Goal: Task Accomplishment & Management: Manage account settings

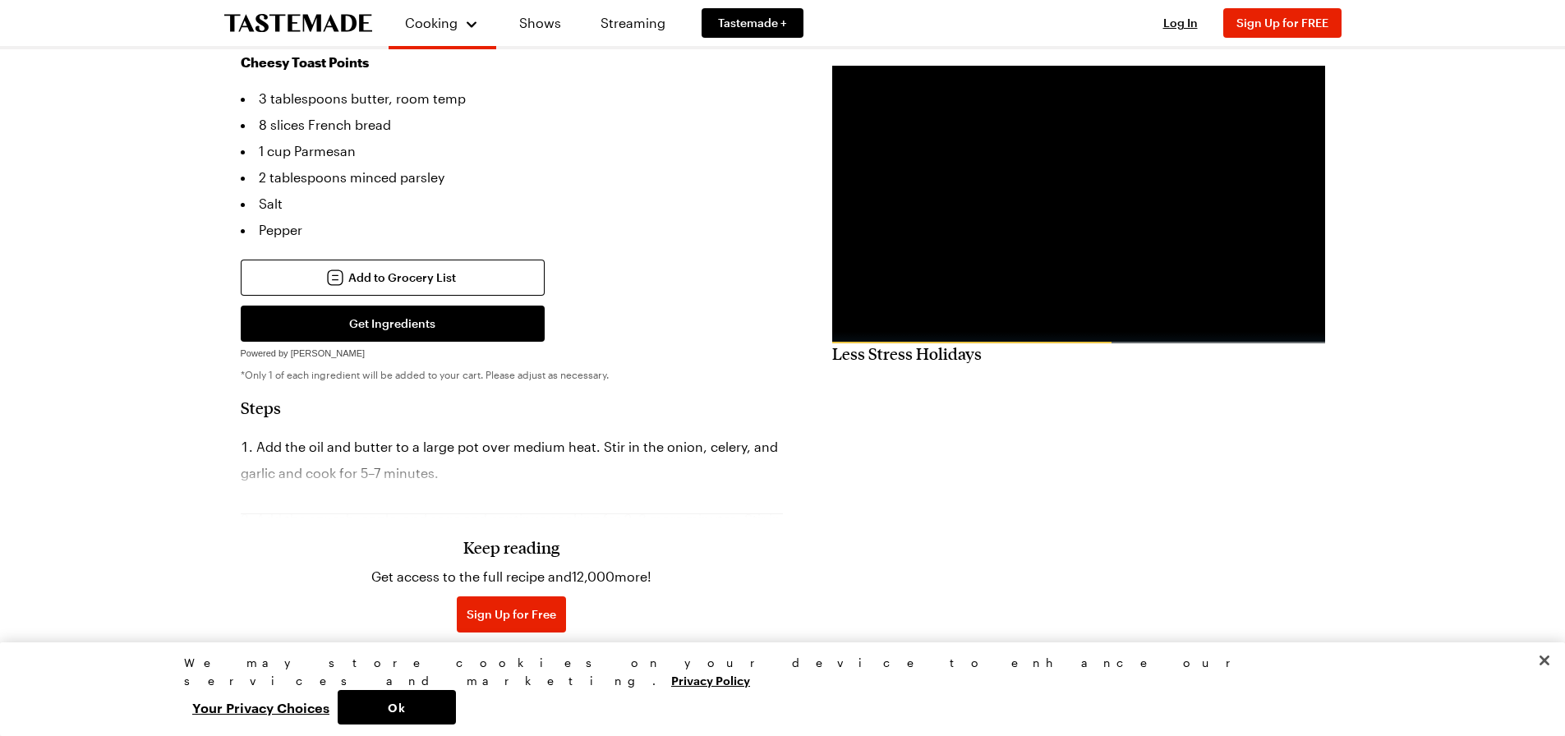
scroll to position [904, 0]
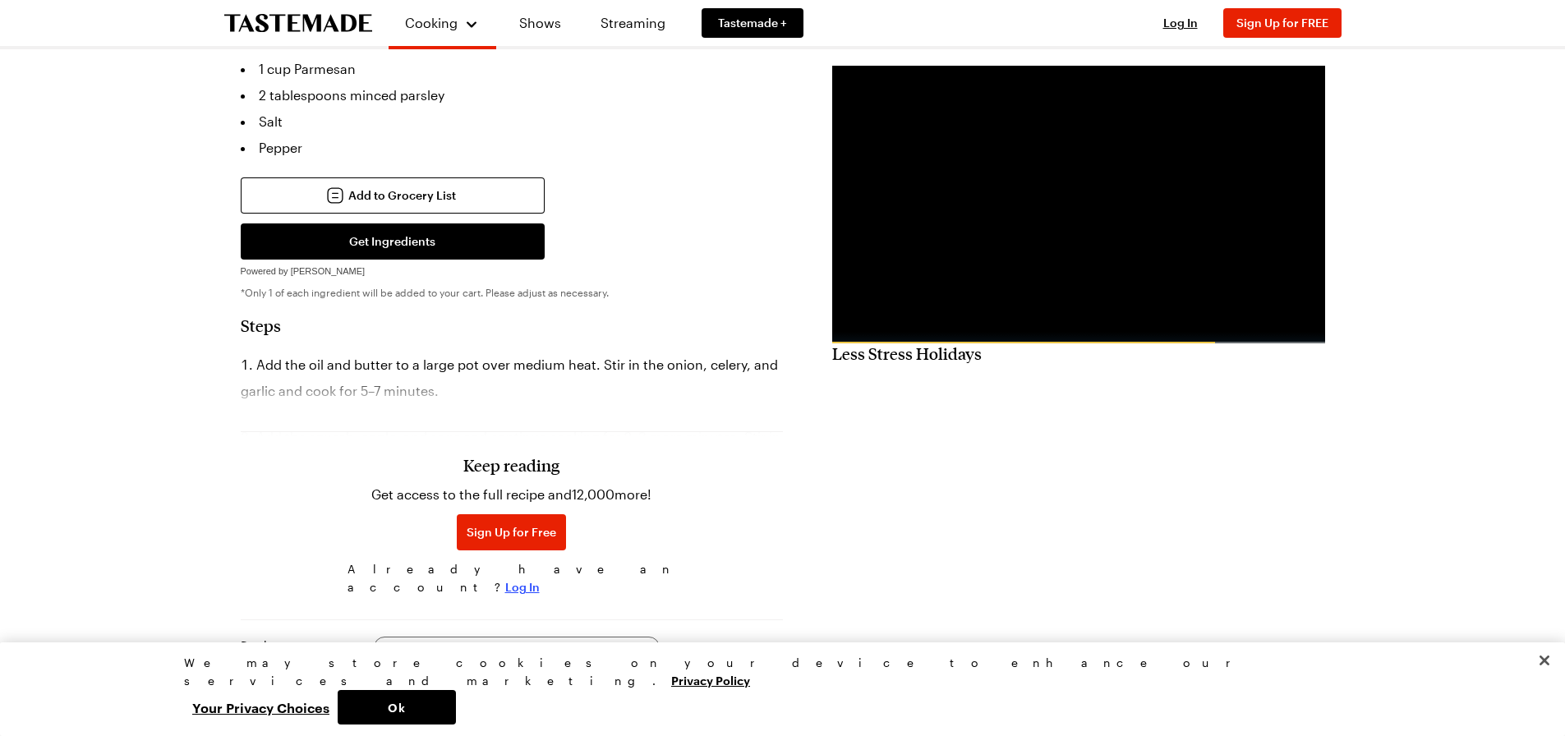
click at [540, 579] on span "Log In" at bounding box center [522, 587] width 34 height 16
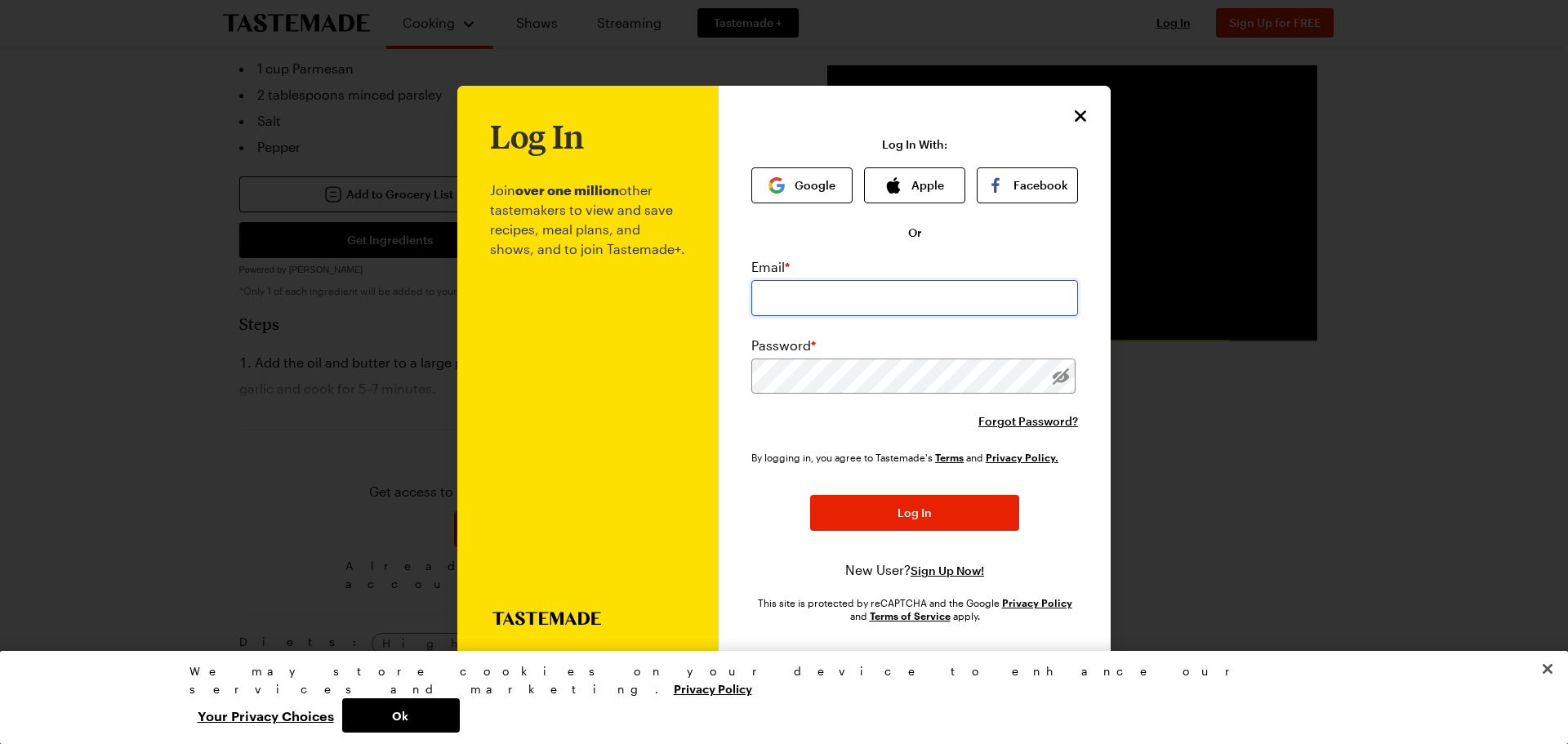
click at [770, 289] on input "email" at bounding box center [915, 298] width 327 height 36
type input "[EMAIL_ADDRESS][DOMAIN_NAME]"
click at [810, 496] on button "Log In" at bounding box center [915, 514] width 209 height 36
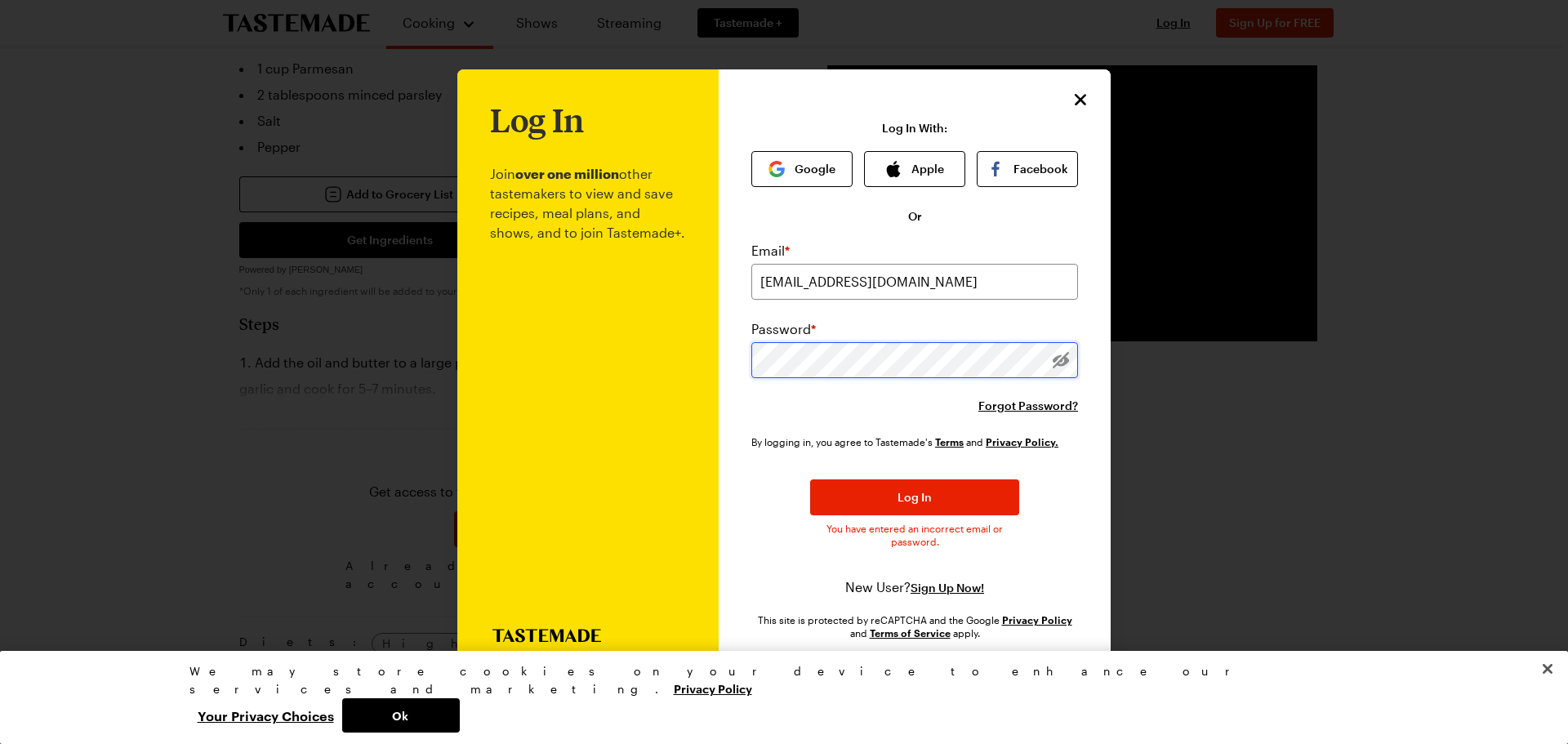
click at [810, 479] on button "Log In" at bounding box center [915, 497] width 209 height 36
click at [885, 506] on button "Log In" at bounding box center [915, 497] width 209 height 36
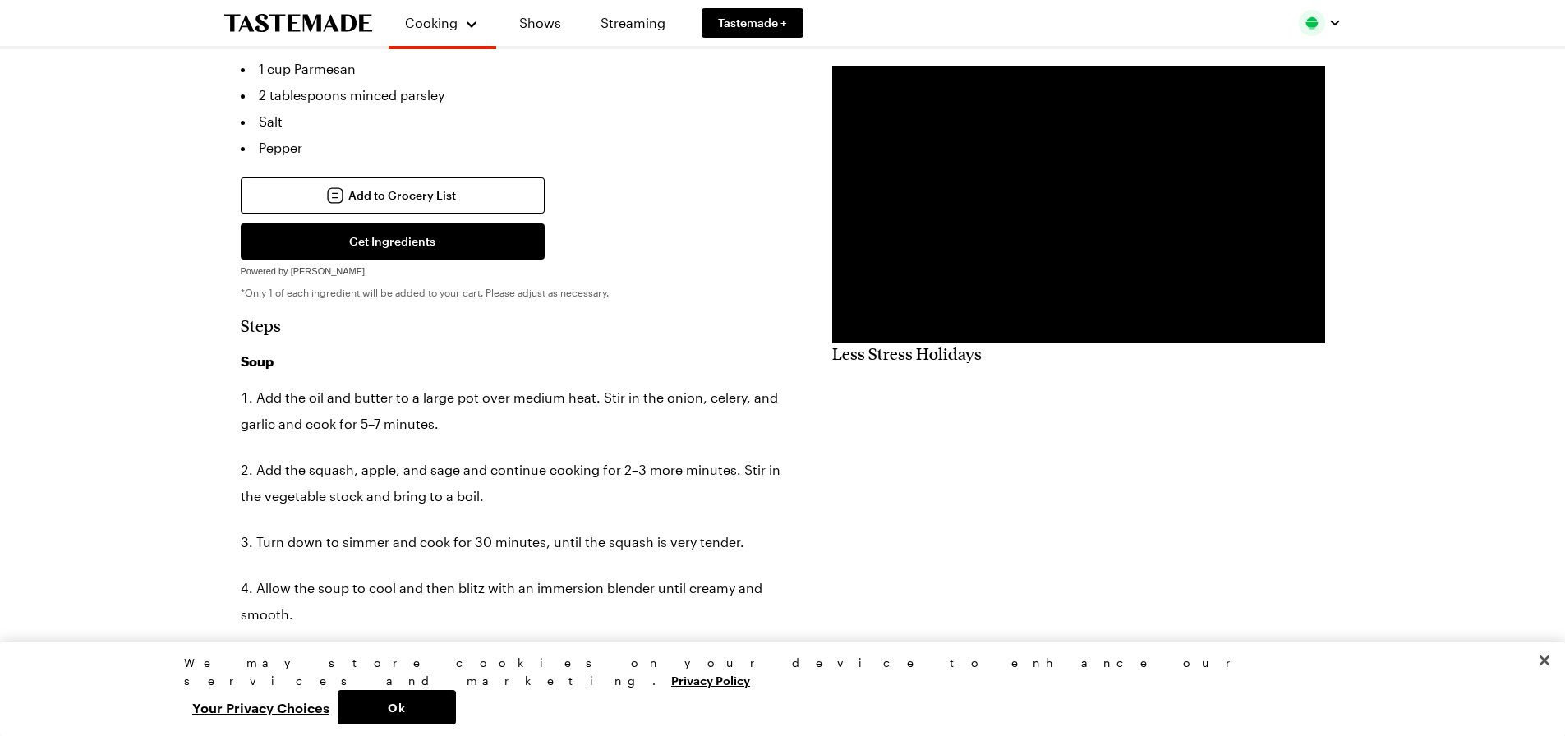
type textarea "x"
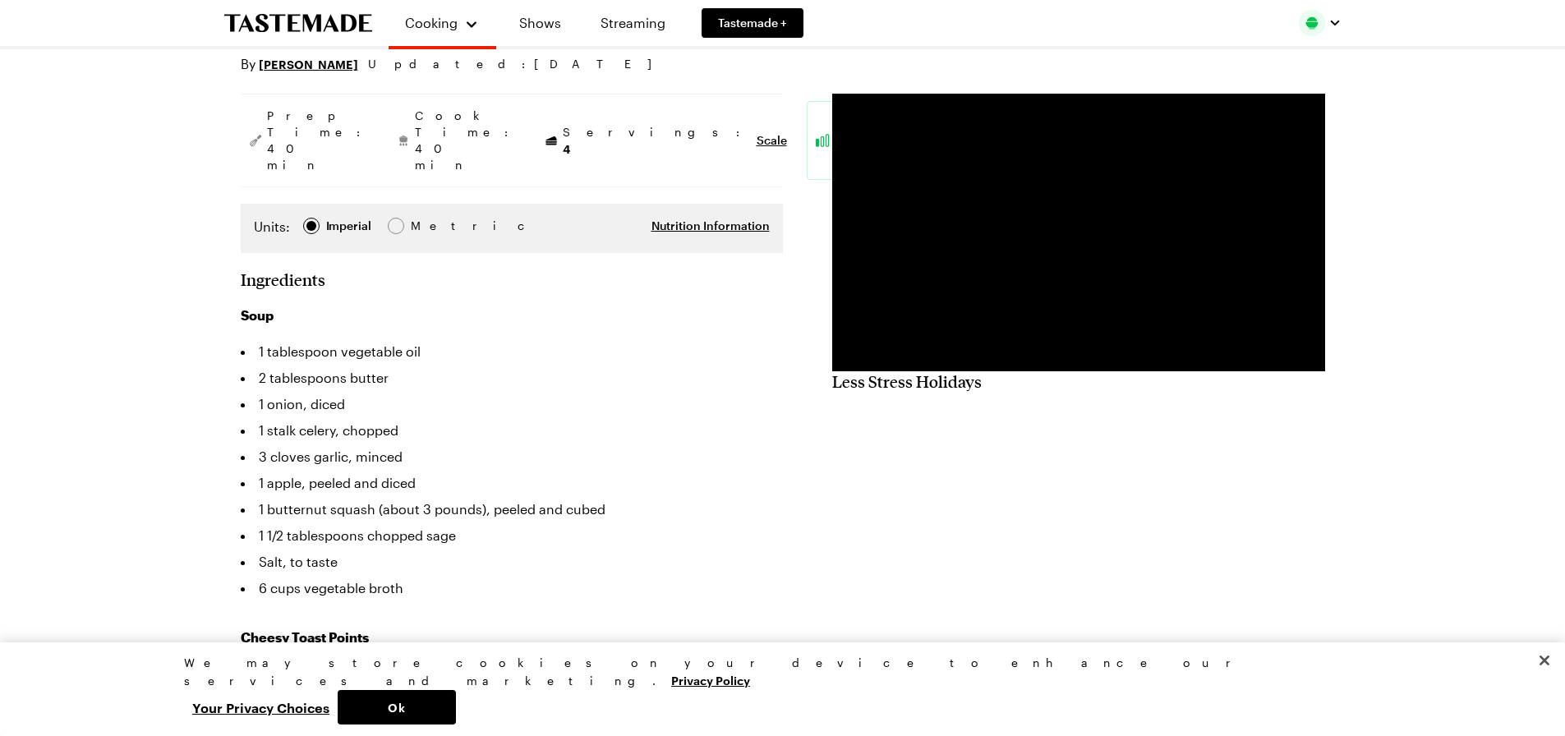
scroll to position [0, 0]
